Goal: Information Seeking & Learning: Learn about a topic

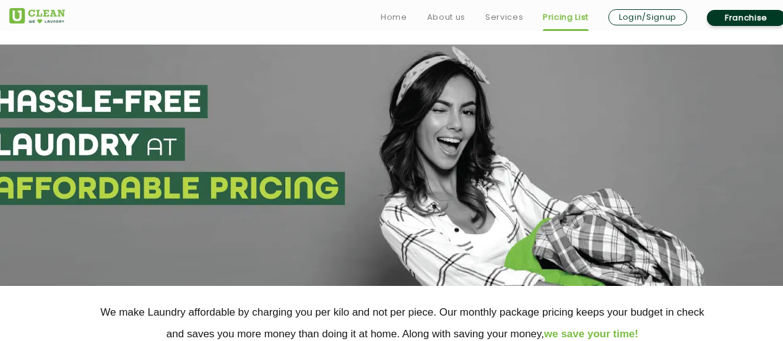
select select "172"
select select "507"
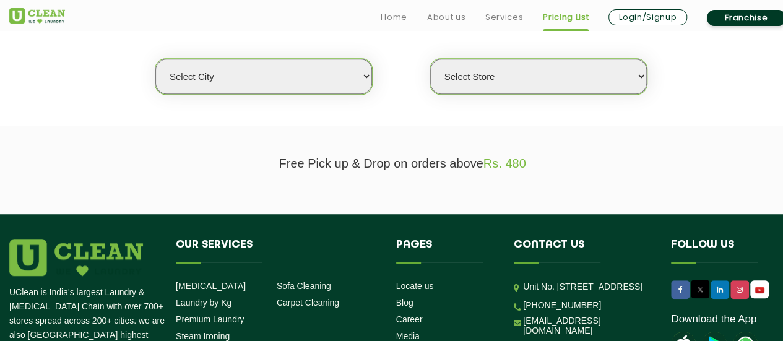
scroll to position [328, 0]
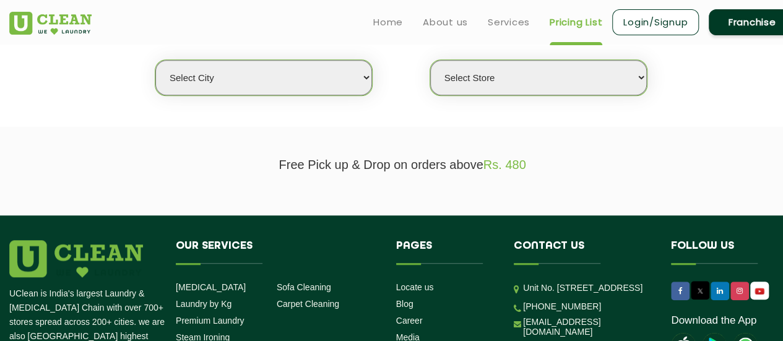
click at [337, 69] on select "Select city" at bounding box center [263, 77] width 217 height 35
click at [155, 60] on select "Select city Aalo Abu Dhabi Agartala Agra Ahmedabad Akola Aligarh Alwar - UClean…" at bounding box center [263, 77] width 217 height 35
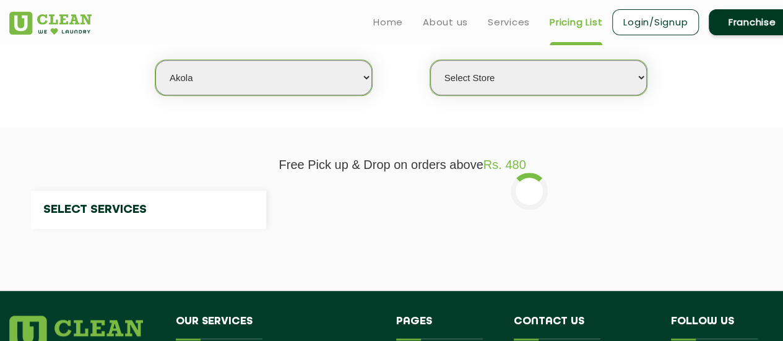
click at [350, 77] on select "Select city Aalo Abu Dhabi Agartala Agra Ahmedabad Akola Aligarh Alwar - UClean…" at bounding box center [263, 77] width 217 height 35
click at [155, 60] on select "Select city Aalo Abu Dhabi Agartala Agra Ahmedabad Akola Aligarh Alwar - UClean…" at bounding box center [263, 77] width 217 height 35
click at [501, 81] on select "Select Store" at bounding box center [538, 77] width 217 height 35
click at [505, 62] on select "Select Store" at bounding box center [538, 77] width 217 height 35
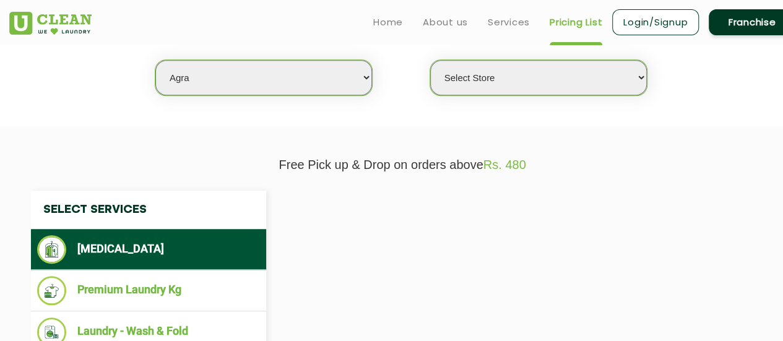
click at [485, 73] on select "Select Store" at bounding box center [538, 77] width 217 height 35
click at [307, 77] on select "Select city Aalo Abu Dhabi Agartala Agra Ahmedabad Akola Aligarh Alwar - UClean…" at bounding box center [263, 77] width 217 height 35
select select "36"
click at [307, 77] on select "Select city Aalo Abu Dhabi Agartala Agra Ahmedabad Akola Aligarh Alwar - UClean…" at bounding box center [263, 77] width 217 height 35
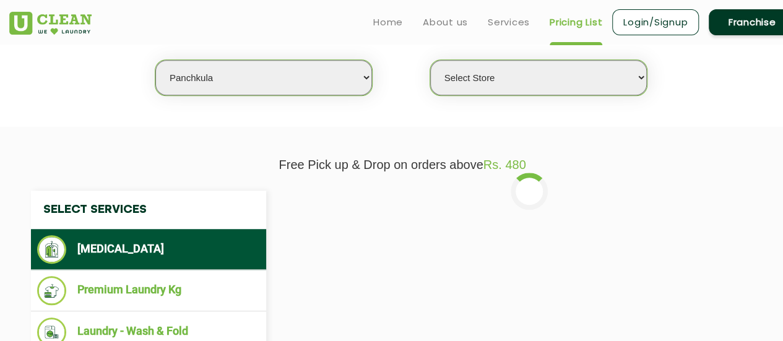
select select "0"
select select "4"
click at [155, 60] on select "Select city Aalo Abu Dhabi Agartala Agra Ahmedabad Akola Aligarh Alwar - UClean…" at bounding box center [263, 77] width 217 height 35
click at [500, 84] on select "Select Store UClean Peer Muchalla" at bounding box center [538, 77] width 217 height 35
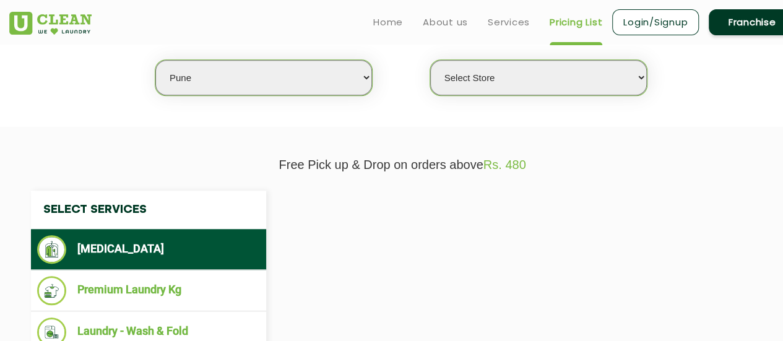
click at [500, 84] on select "Select Store UClean Peer Muchalla" at bounding box center [538, 77] width 217 height 35
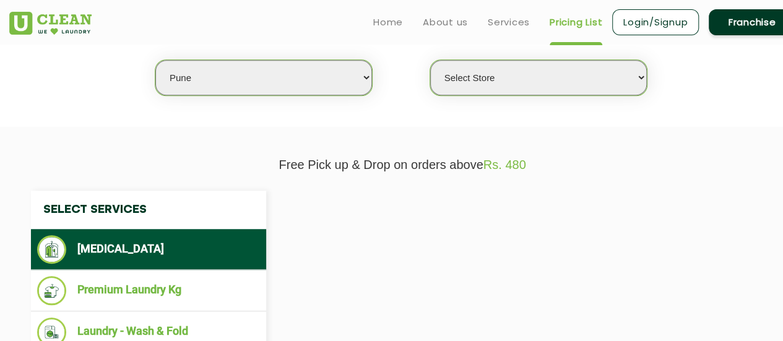
click at [500, 84] on select "Select Store UClean Peer Muchalla" at bounding box center [538, 77] width 217 height 35
click at [514, 80] on select "Select Store UClean Koregaon Park UClean Baner Pune UClean Keshav Nagar Pune UC…" at bounding box center [538, 77] width 217 height 35
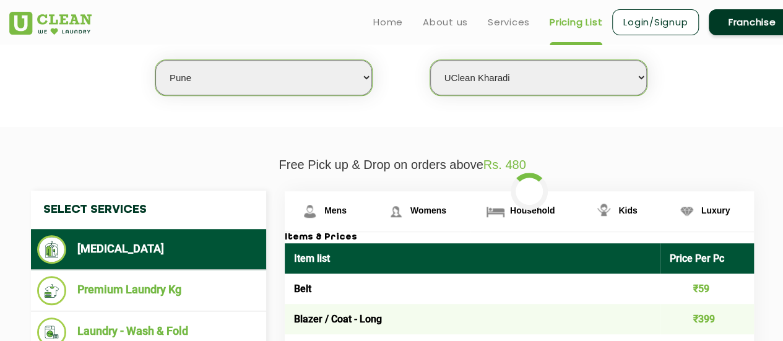
click at [430, 60] on select "Select Store UClean Koregaon Park UClean Baner Pune UClean Keshav Nagar Pune UC…" at bounding box center [538, 77] width 217 height 35
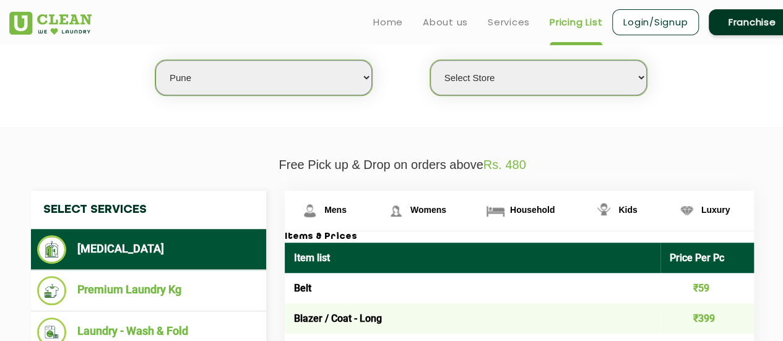
click at [562, 80] on select "Select Store UClean Koregaon Park UClean Baner Pune UClean Keshav Nagar Pune UC…" at bounding box center [538, 77] width 217 height 35
select select "620"
click at [430, 60] on select "Select Store UClean Koregaon Park UClean Baner Pune UClean Keshav Nagar Pune UC…" at bounding box center [538, 77] width 217 height 35
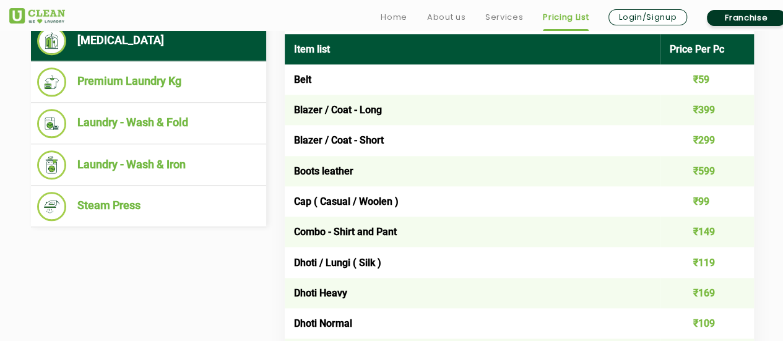
scroll to position [541, 0]
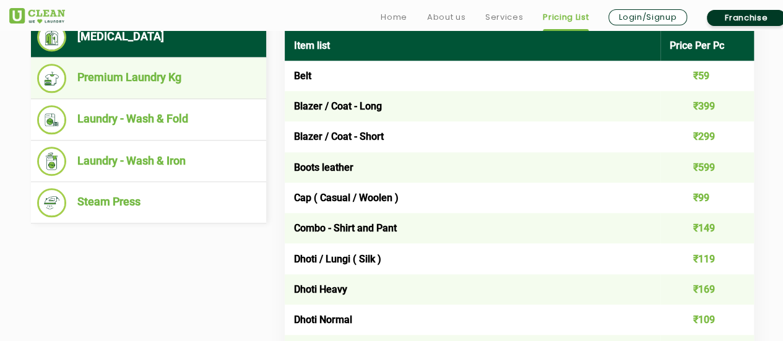
click at [150, 92] on ul "Premium Laundry Kg" at bounding box center [148, 78] width 235 height 41
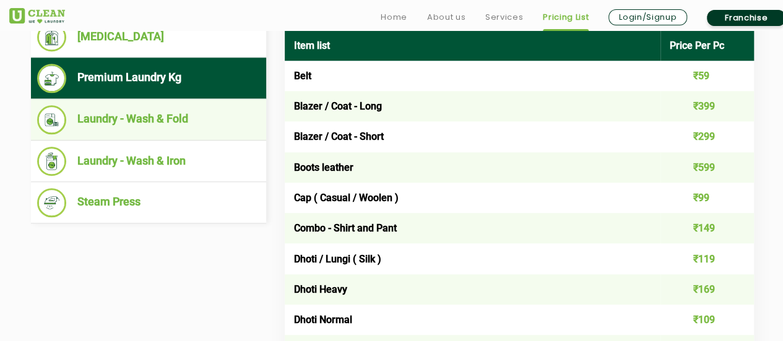
click at [137, 119] on li "Laundry - Wash & Fold" at bounding box center [148, 119] width 223 height 29
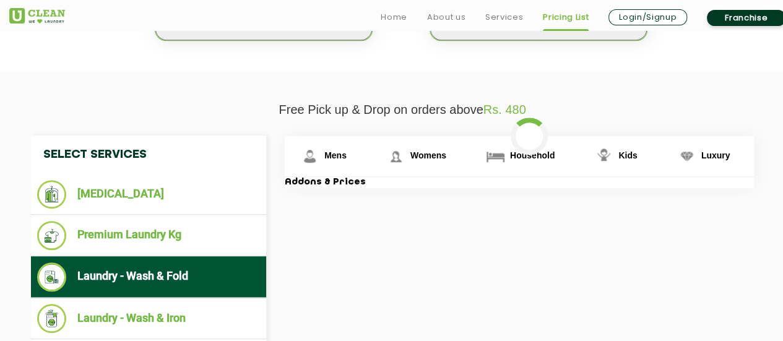
scroll to position [387, 0]
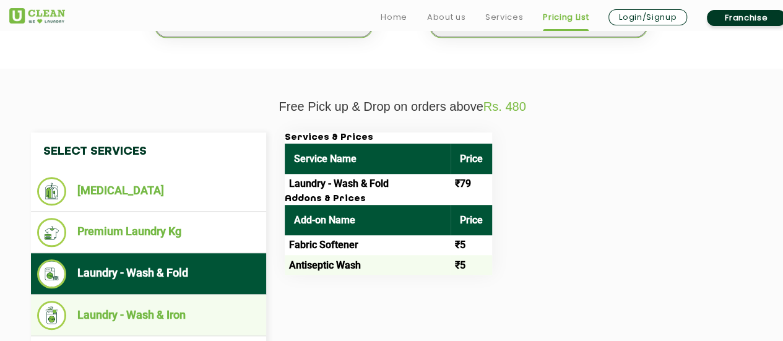
click at [133, 310] on li "Laundry - Wash & Iron" at bounding box center [148, 315] width 223 height 29
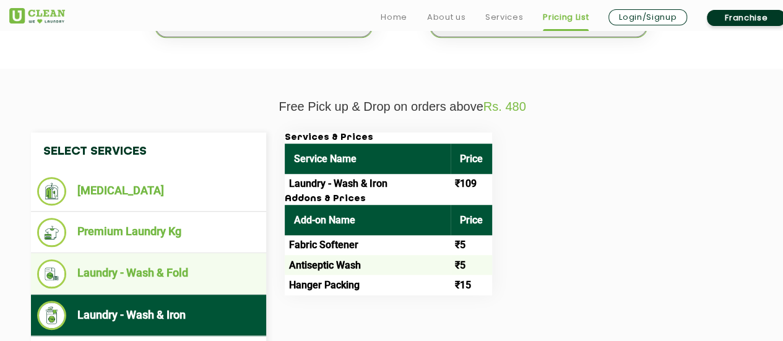
click at [159, 268] on li "Laundry - Wash & Fold" at bounding box center [148, 273] width 223 height 29
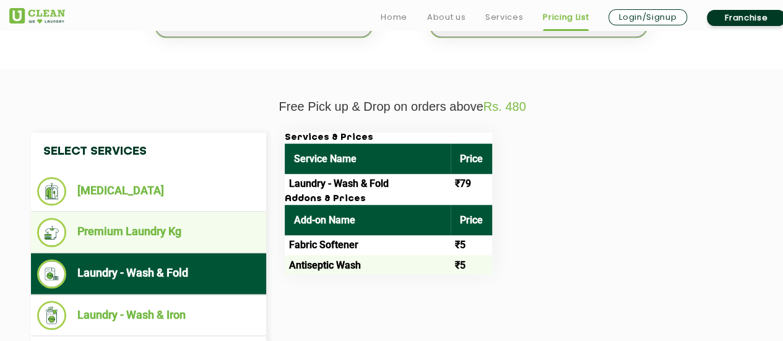
click at [147, 224] on li "Premium Laundry Kg" at bounding box center [148, 232] width 223 height 29
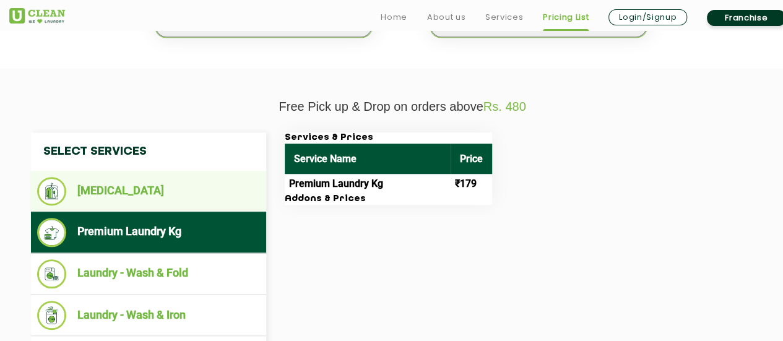
click at [121, 180] on li "[MEDICAL_DATA]" at bounding box center [148, 191] width 223 height 28
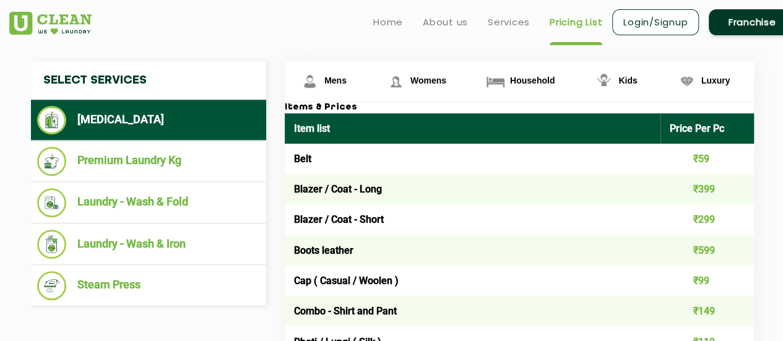
scroll to position [454, 0]
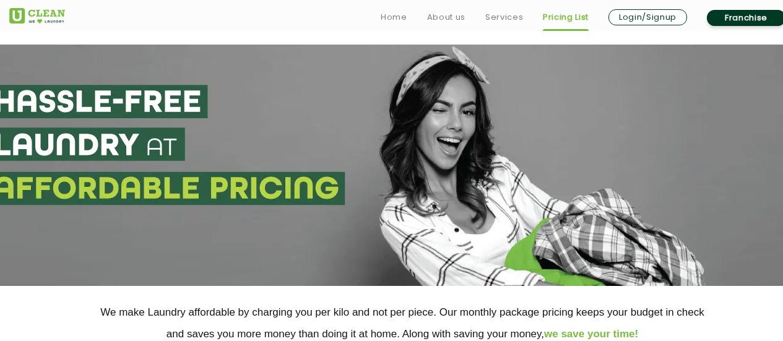
select select "139"
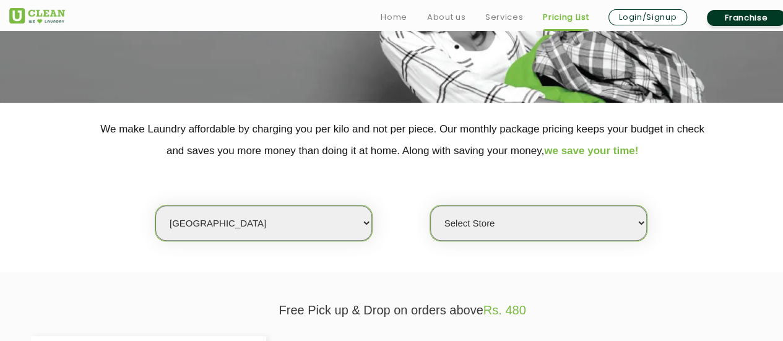
click at [483, 219] on select "Select Store UClean Laxmi Nagar" at bounding box center [538, 222] width 217 height 35
select select "403"
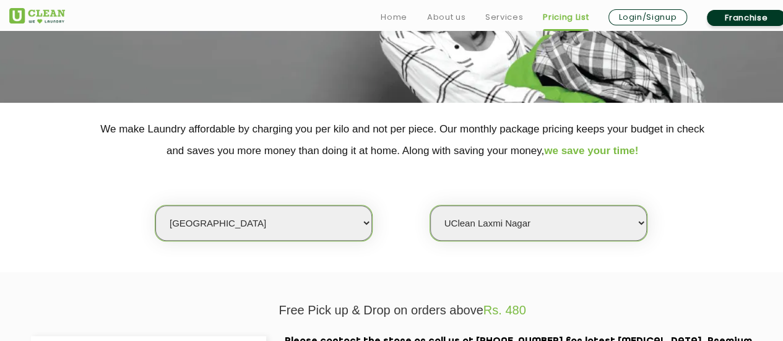
click at [430, 205] on select "Select Store UClean Laxmi Nagar" at bounding box center [538, 222] width 217 height 35
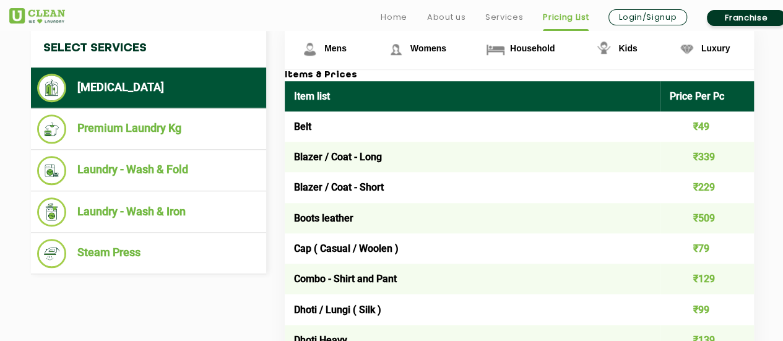
scroll to position [511, 0]
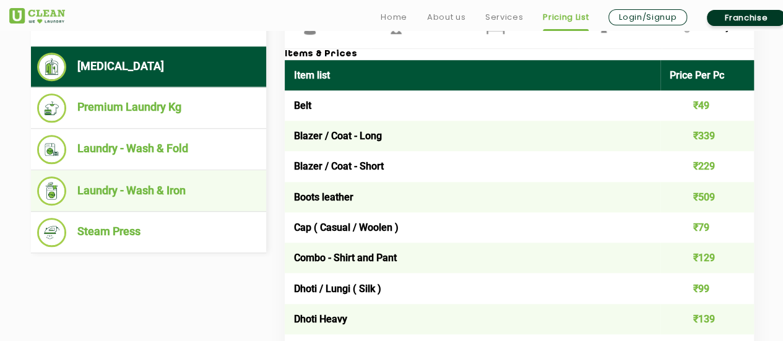
click at [101, 190] on li "Laundry - Wash & Iron" at bounding box center [148, 190] width 223 height 29
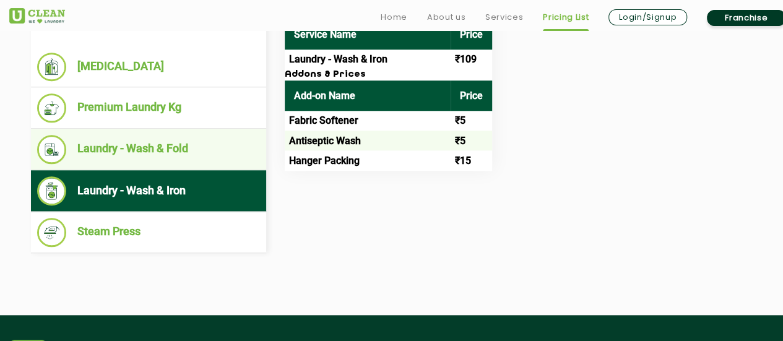
click at [173, 150] on li "Laundry - Wash & Fold" at bounding box center [148, 149] width 223 height 29
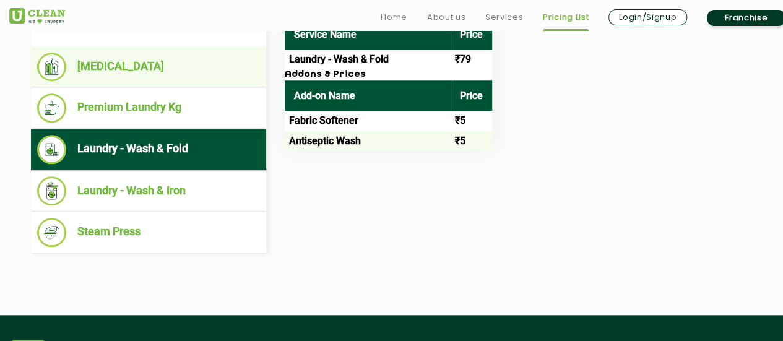
click at [129, 73] on li "[MEDICAL_DATA]" at bounding box center [148, 67] width 223 height 28
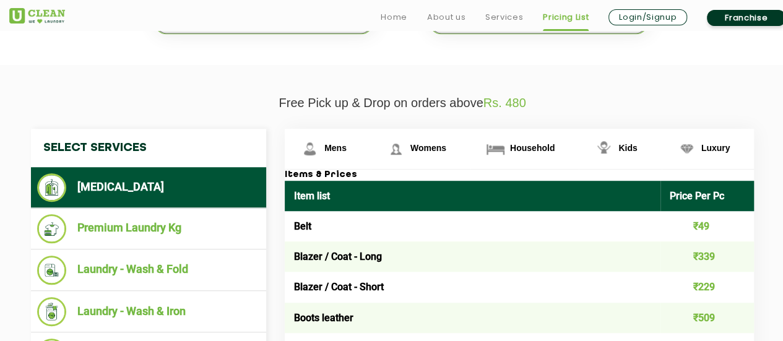
scroll to position [395, 0]
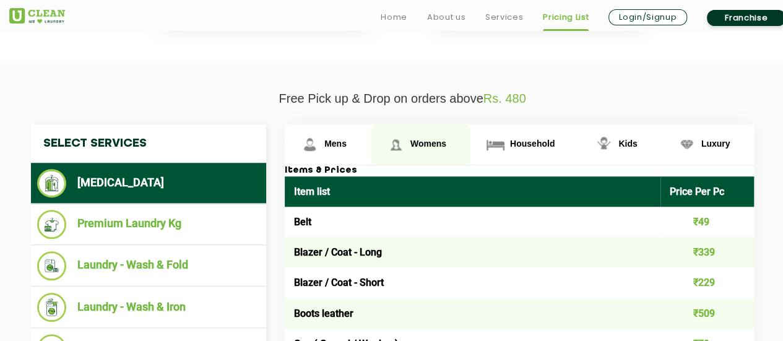
click at [433, 139] on span "Womens" at bounding box center [428, 144] width 36 height 10
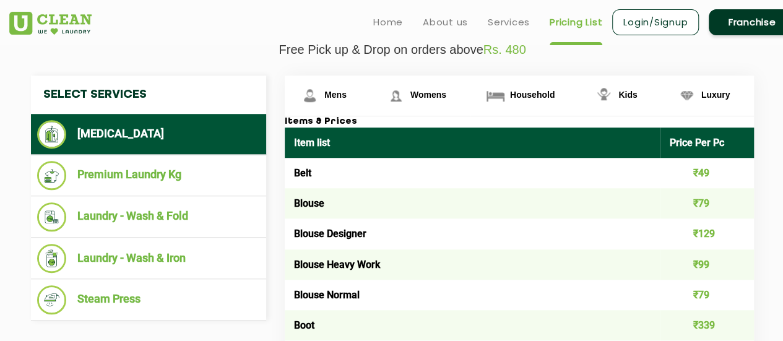
scroll to position [332, 0]
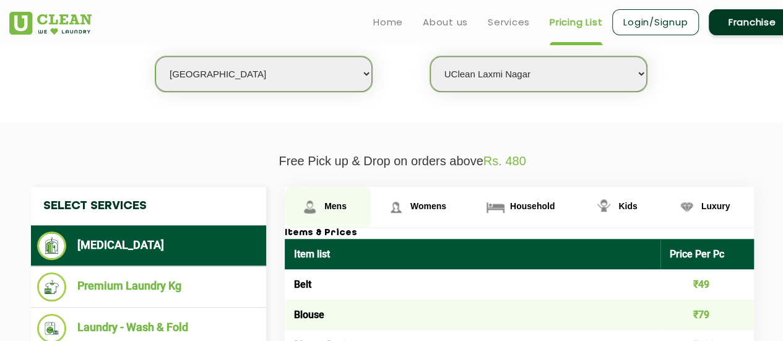
click at [345, 209] on link "Mens" at bounding box center [328, 207] width 86 height 40
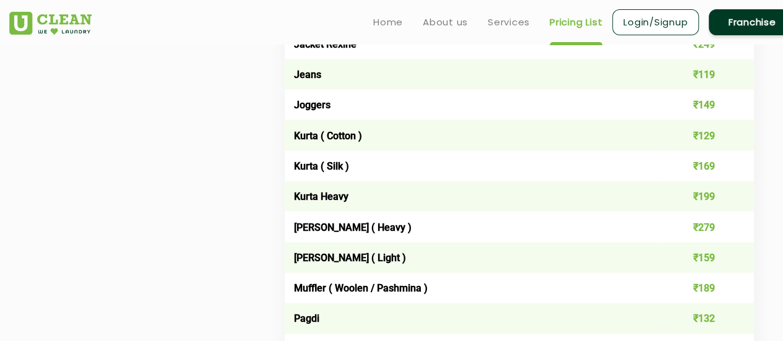
scroll to position [1235, 0]
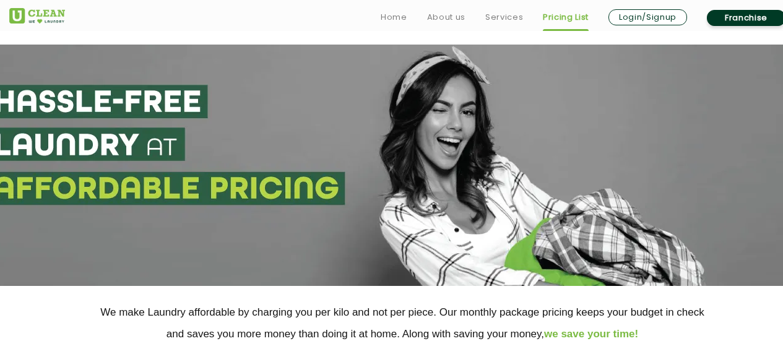
select select "143"
select select "423"
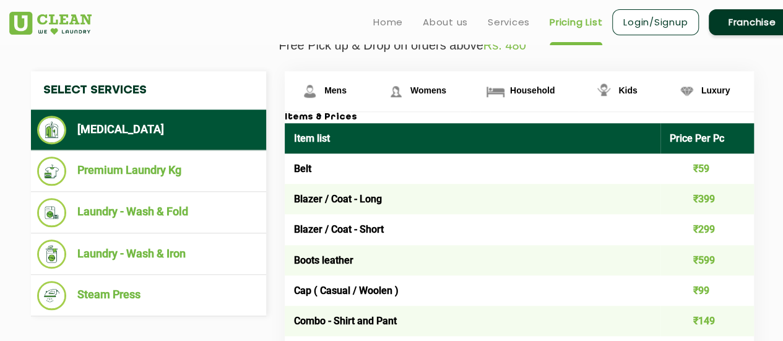
scroll to position [444, 0]
